Goal: Information Seeking & Learning: Learn about a topic

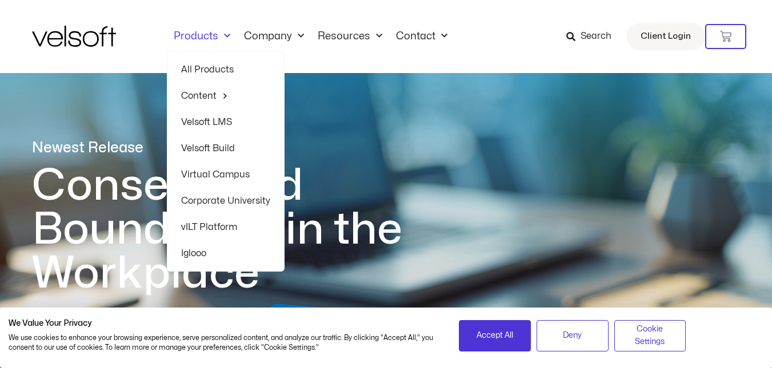
click at [210, 38] on link "Products" at bounding box center [202, 36] width 70 height 13
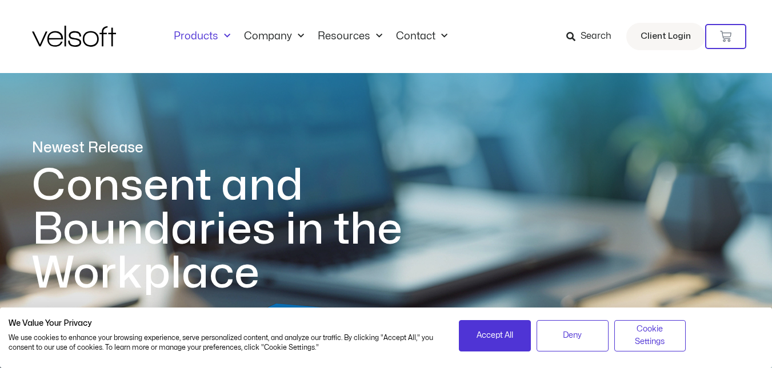
click at [210, 38] on link "Products" at bounding box center [202, 36] width 70 height 13
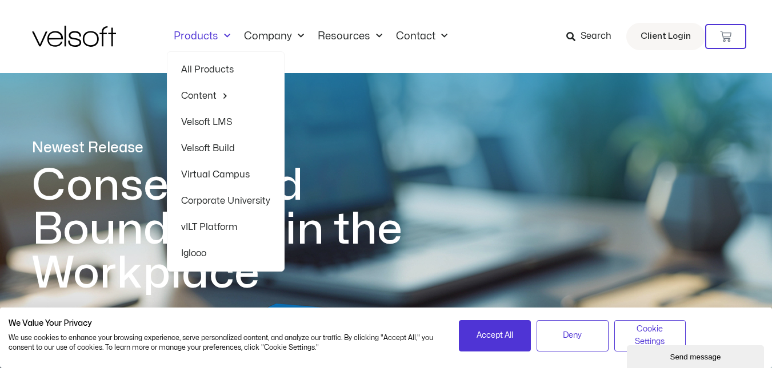
click at [211, 63] on link "All Products" at bounding box center [225, 70] width 89 height 26
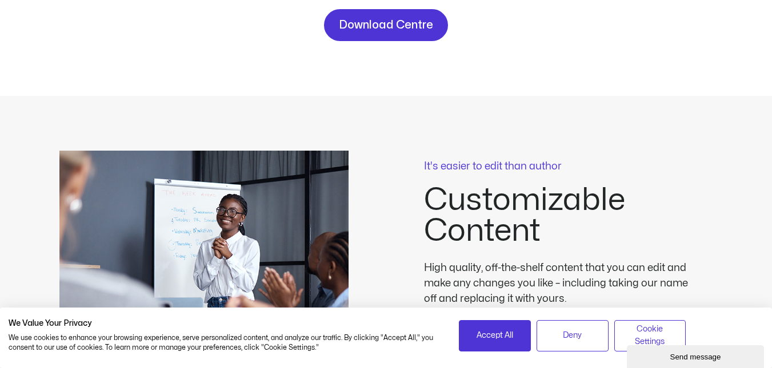
scroll to position [171, 0]
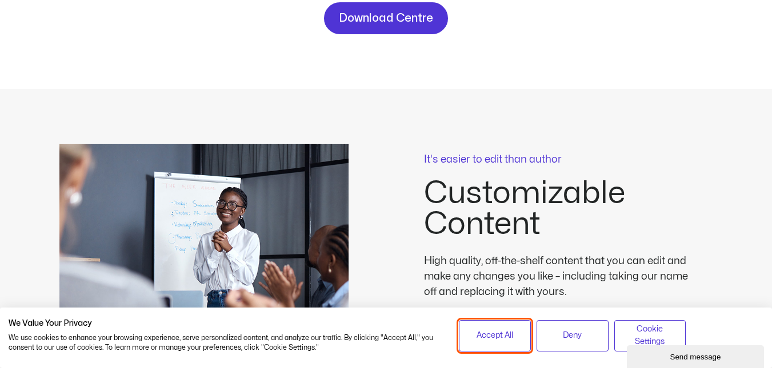
click at [496, 330] on button "Accept All" at bounding box center [495, 335] width 72 height 31
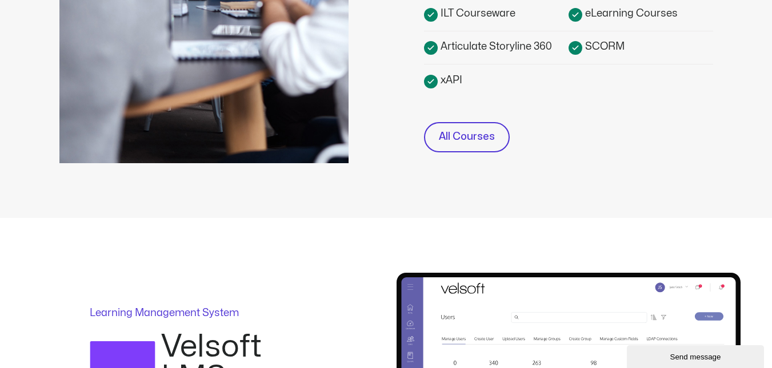
scroll to position [514, 0]
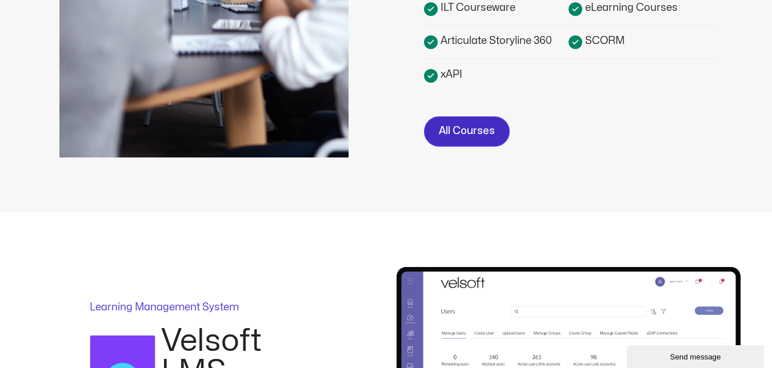
click at [460, 133] on span "All Courses" at bounding box center [467, 131] width 56 height 17
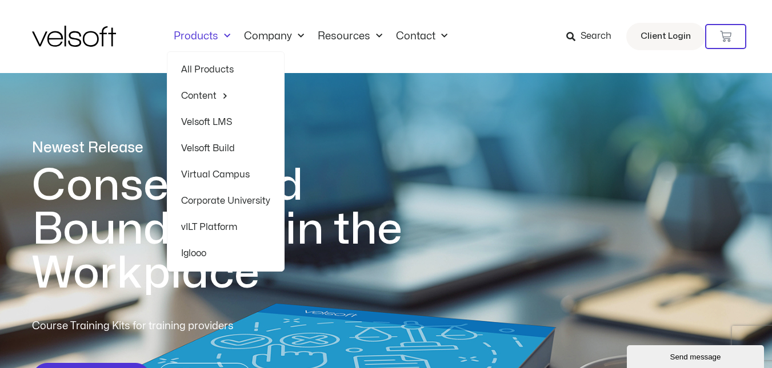
click at [214, 31] on link "Products" at bounding box center [202, 36] width 70 height 13
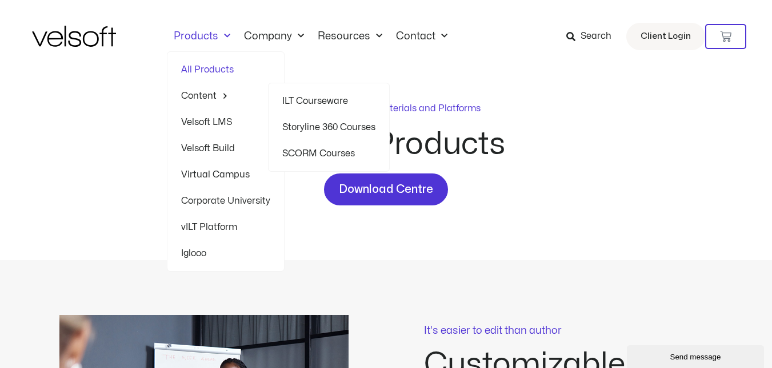
click at [224, 95] on span "Menu" at bounding box center [221, 96] width 11 height 18
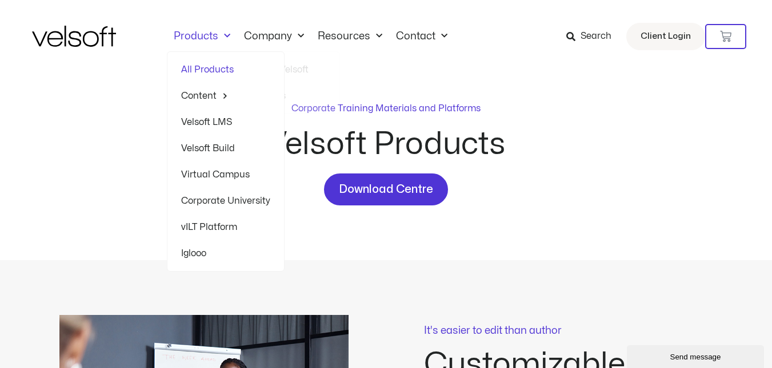
click at [221, 35] on span "Menu" at bounding box center [224, 36] width 12 height 19
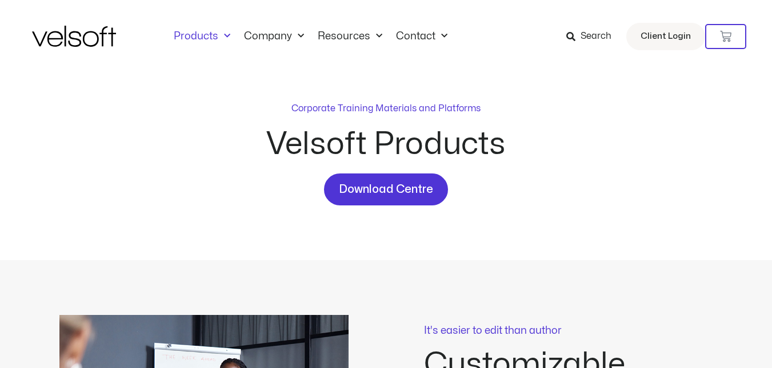
drag, startPoint x: 0, startPoint y: 0, endPoint x: 221, endPoint y: 36, distance: 223.9
click at [221, 36] on span "Menu" at bounding box center [224, 36] width 12 height 19
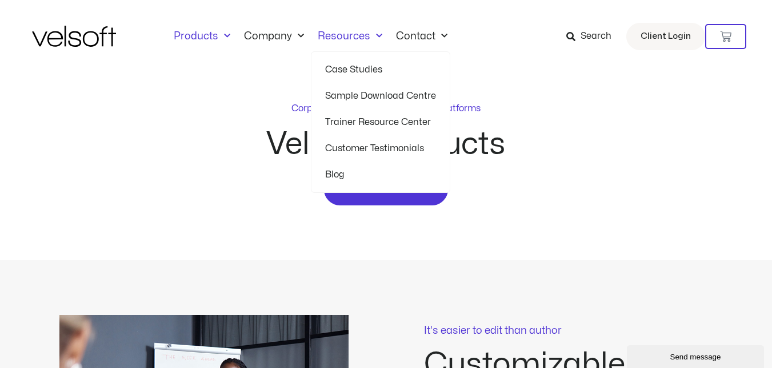
click at [355, 34] on link "Resources" at bounding box center [350, 36] width 78 height 13
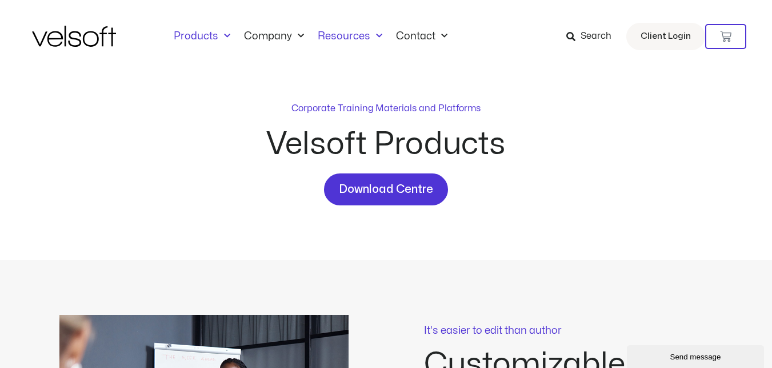
click at [355, 34] on link "Resources" at bounding box center [350, 36] width 78 height 13
click at [442, 35] on span "Menu" at bounding box center [441, 36] width 12 height 19
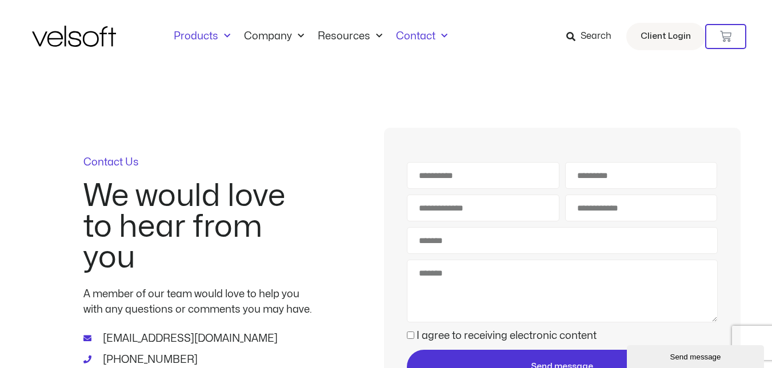
click at [218, 39] on span "Menu" at bounding box center [224, 36] width 12 height 19
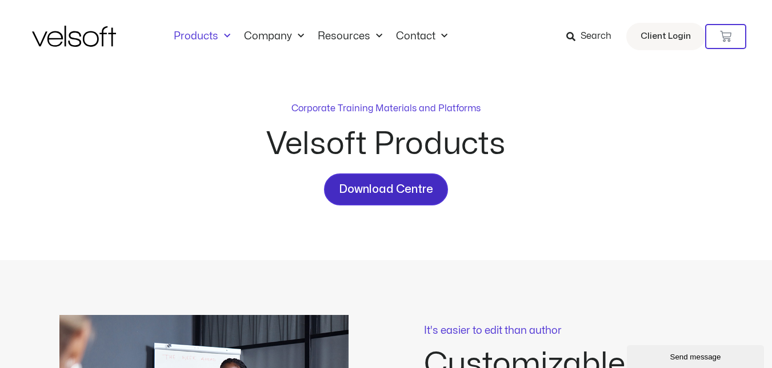
click at [382, 188] on span "Download Centre" at bounding box center [386, 189] width 94 height 18
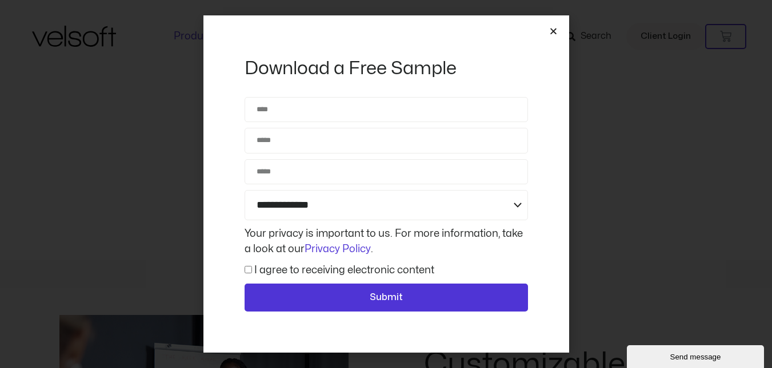
click at [553, 30] on icon "Close" at bounding box center [553, 31] width 9 height 9
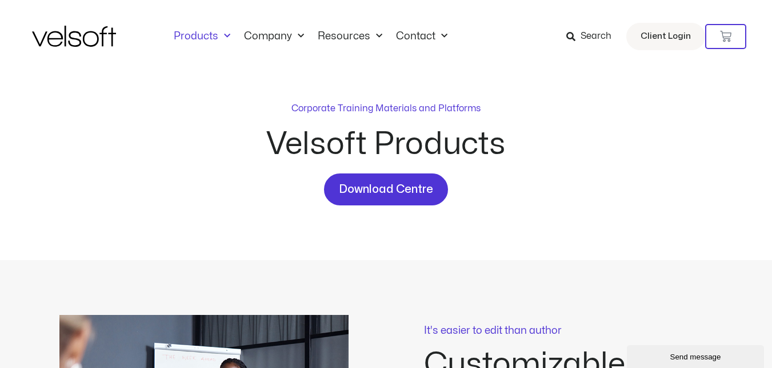
click at [380, 107] on p "Corporate Training Materials and Platforms" at bounding box center [385, 109] width 189 height 14
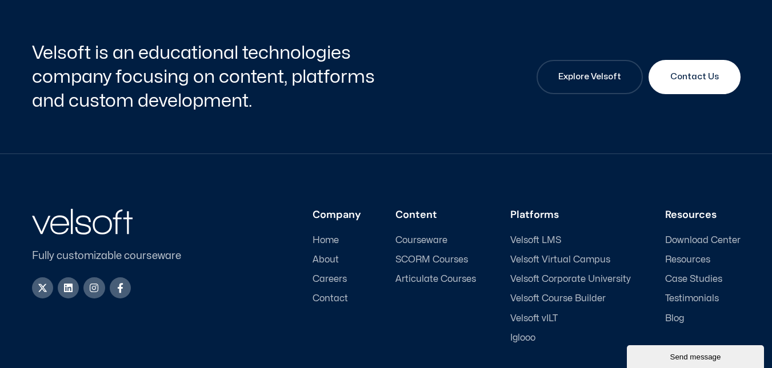
scroll to position [3084, 0]
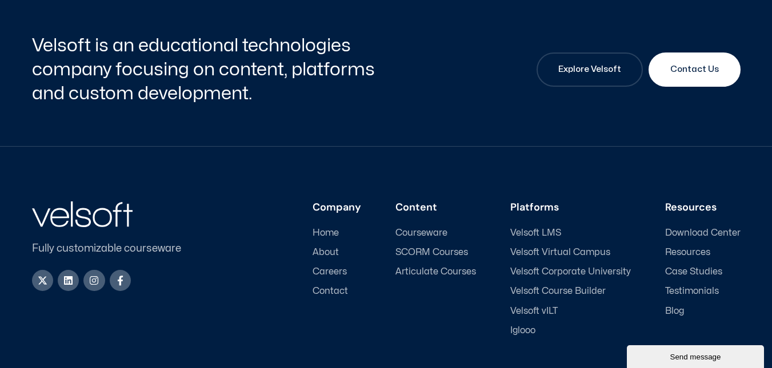
click at [432, 228] on span "Courseware" at bounding box center [421, 233] width 52 height 11
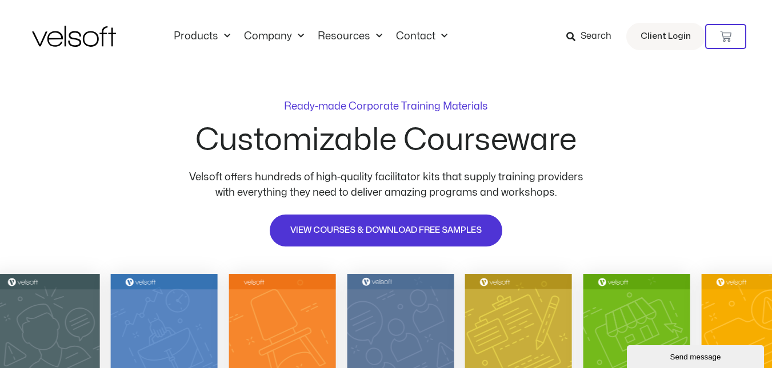
click at [579, 34] on span "Search" at bounding box center [588, 36] width 45 height 15
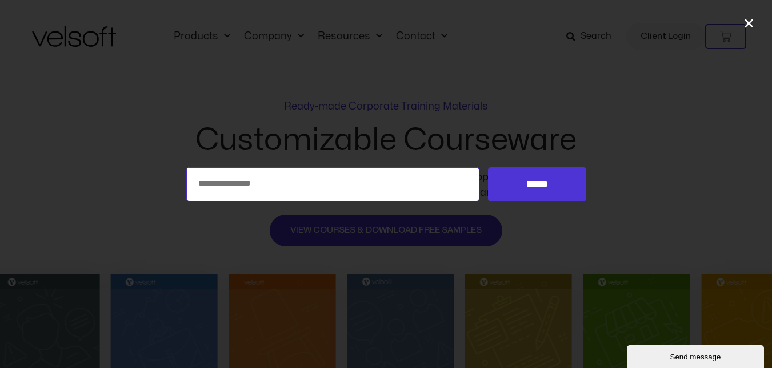
click at [348, 188] on input "Search for:" at bounding box center [333, 184] width 294 height 34
type input "*****"
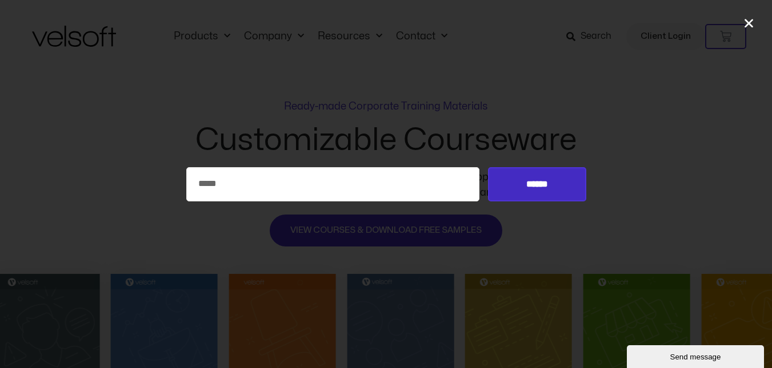
click at [553, 183] on input "******" at bounding box center [537, 184] width 98 height 34
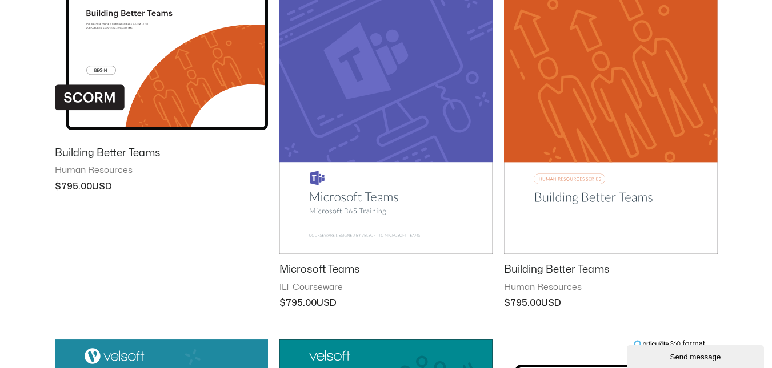
scroll to position [514, 0]
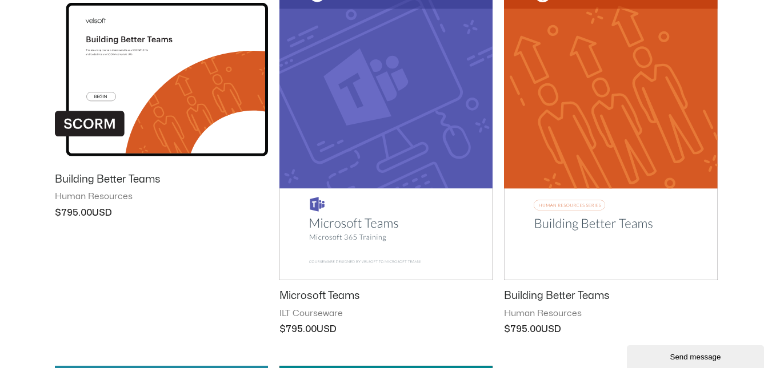
click at [392, 215] on img at bounding box center [385, 129] width 213 height 302
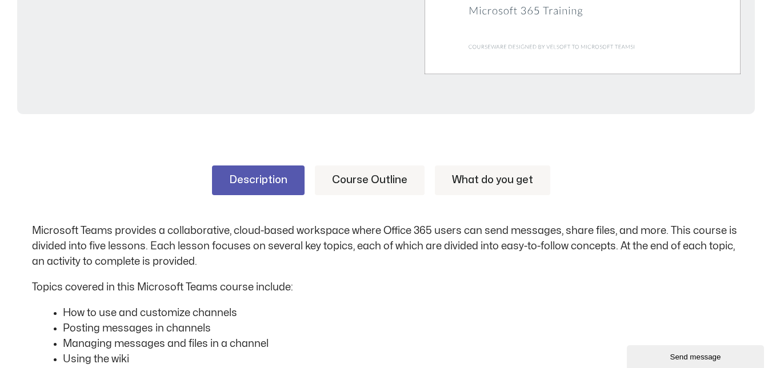
scroll to position [457, 0]
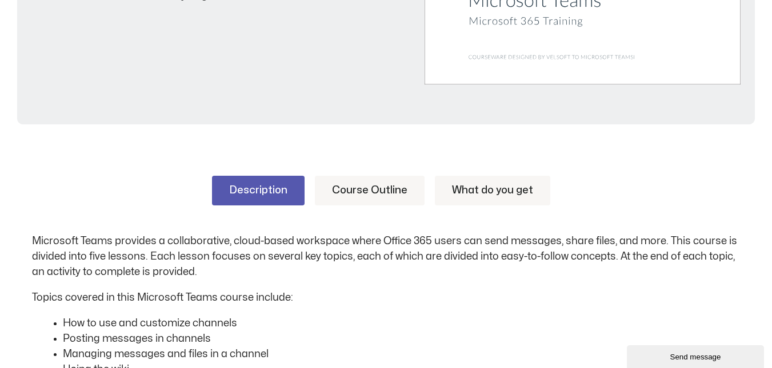
click at [382, 192] on link "Course Outline" at bounding box center [370, 191] width 110 height 30
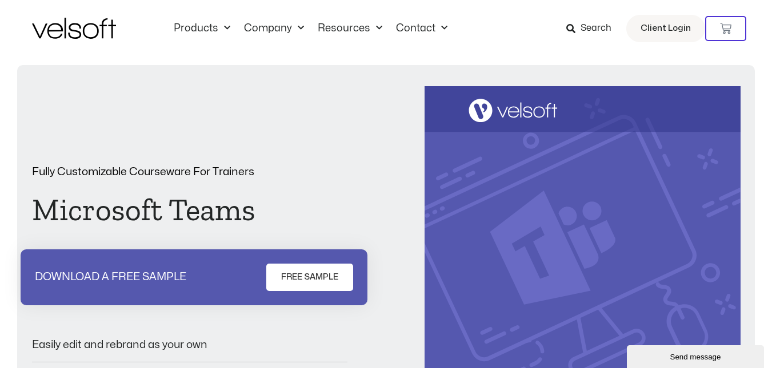
scroll to position [0, 0]
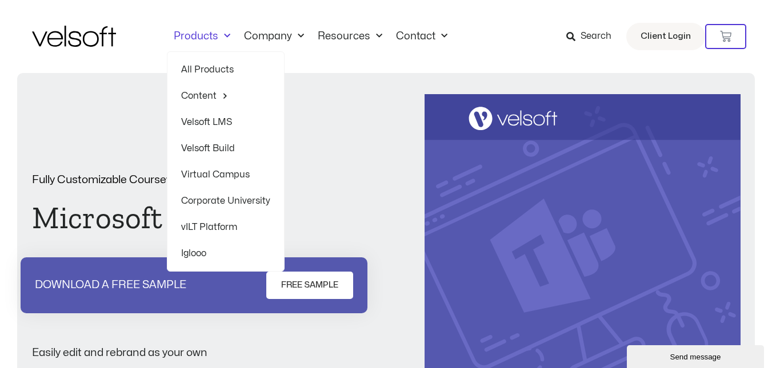
click at [221, 35] on span "Menu" at bounding box center [224, 36] width 12 height 19
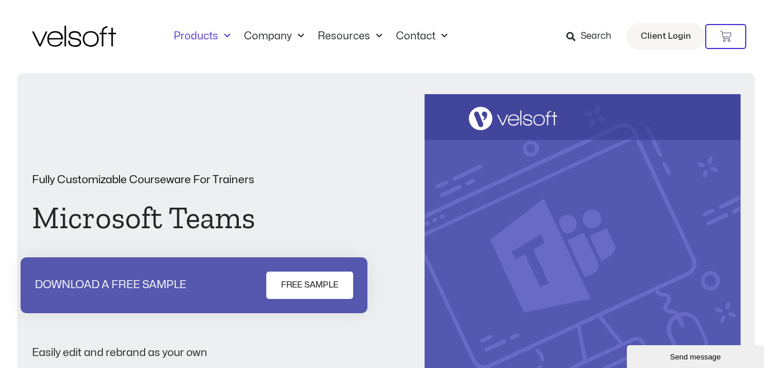
click at [220, 36] on span "Menu" at bounding box center [224, 36] width 12 height 19
